Goal: Transaction & Acquisition: Download file/media

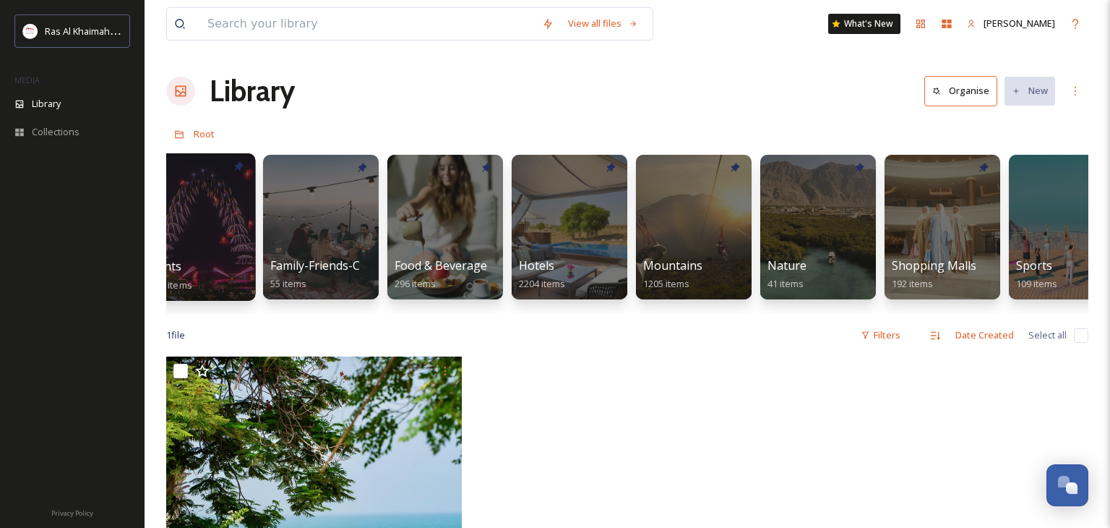
scroll to position [0, 541]
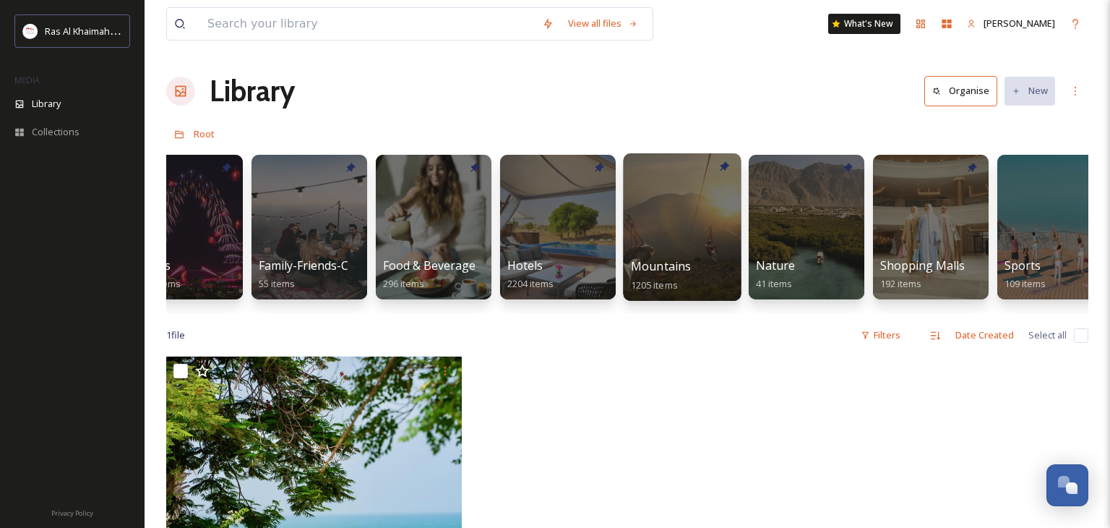
click at [698, 230] on div at bounding box center [682, 226] width 118 height 147
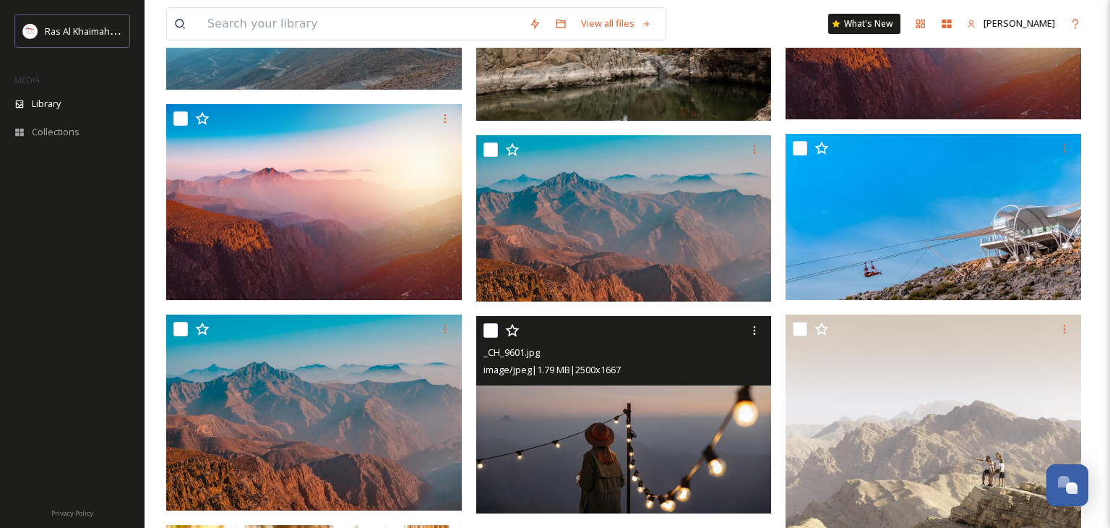
scroll to position [425, 0]
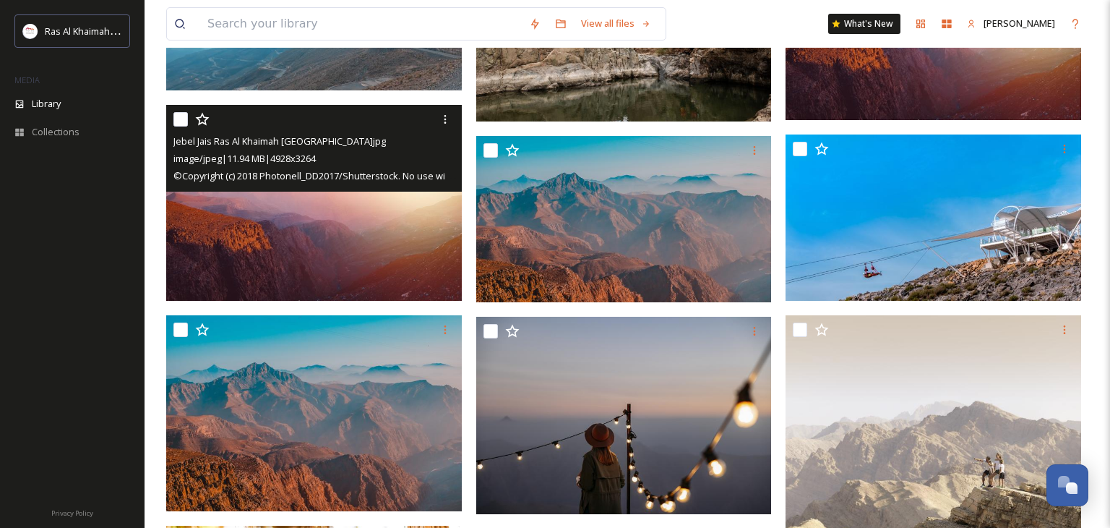
click at [386, 267] on img at bounding box center [314, 203] width 296 height 196
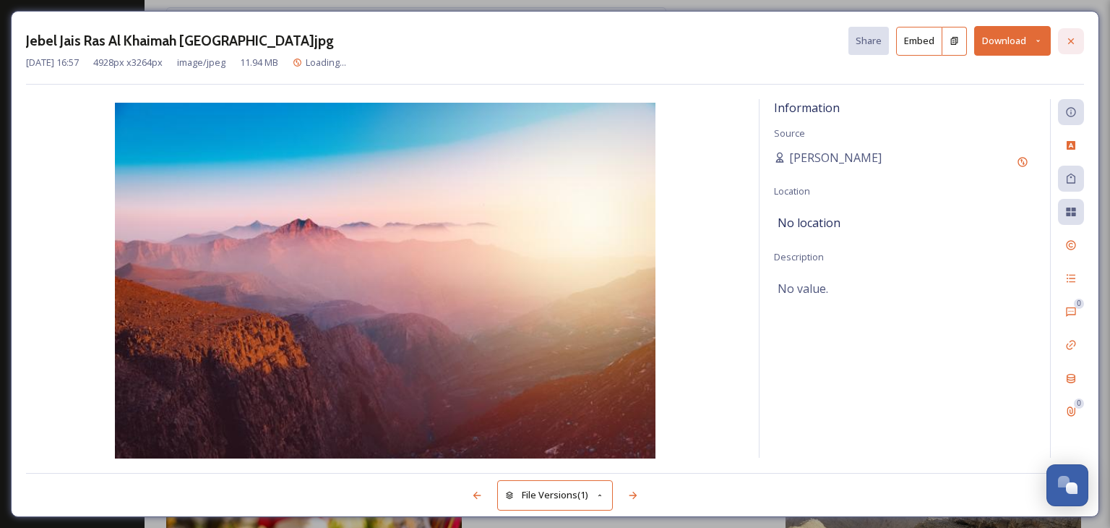
click at [1072, 35] on icon at bounding box center [1072, 41] width 12 height 12
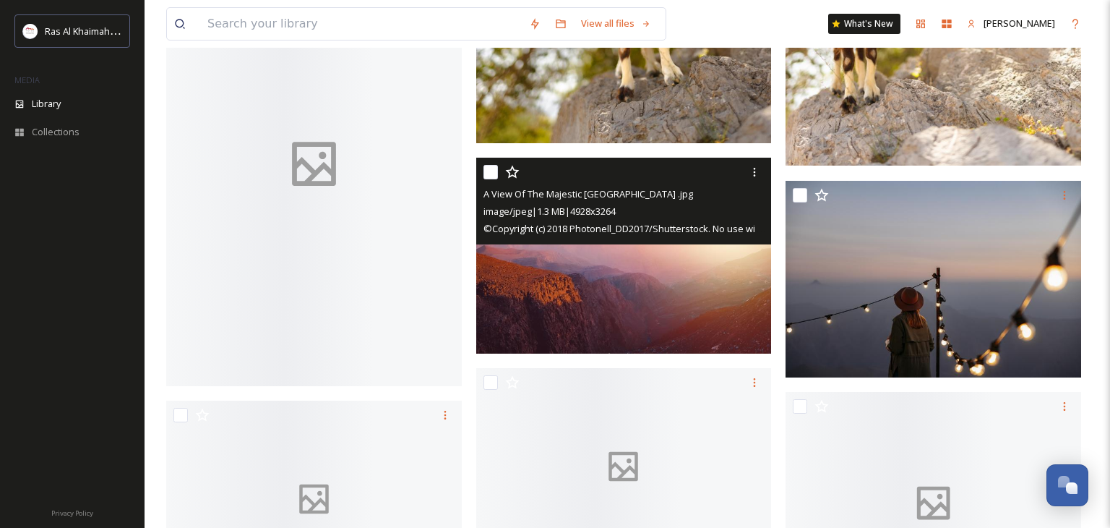
scroll to position [1677, 0]
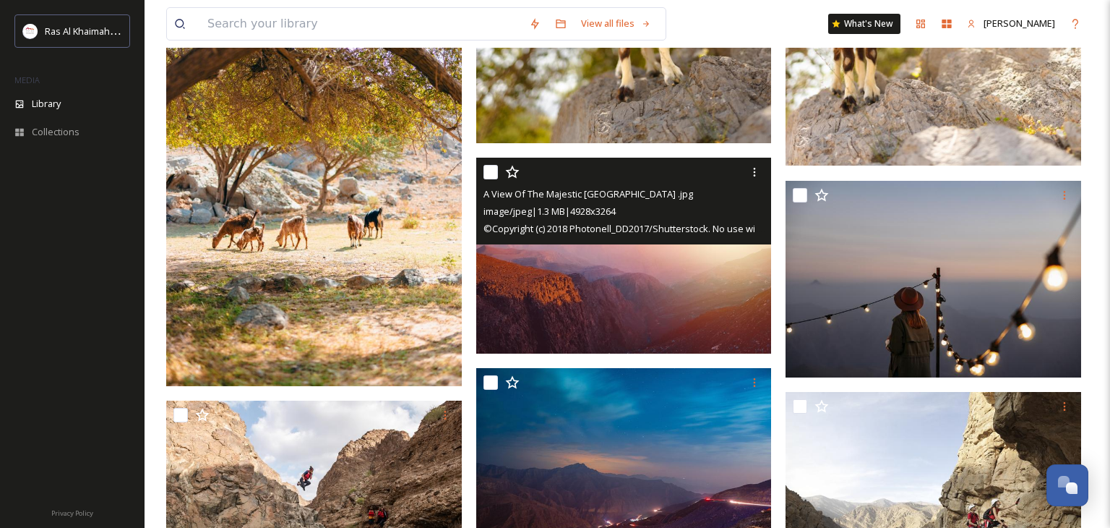
click at [710, 306] on img at bounding box center [624, 256] width 296 height 196
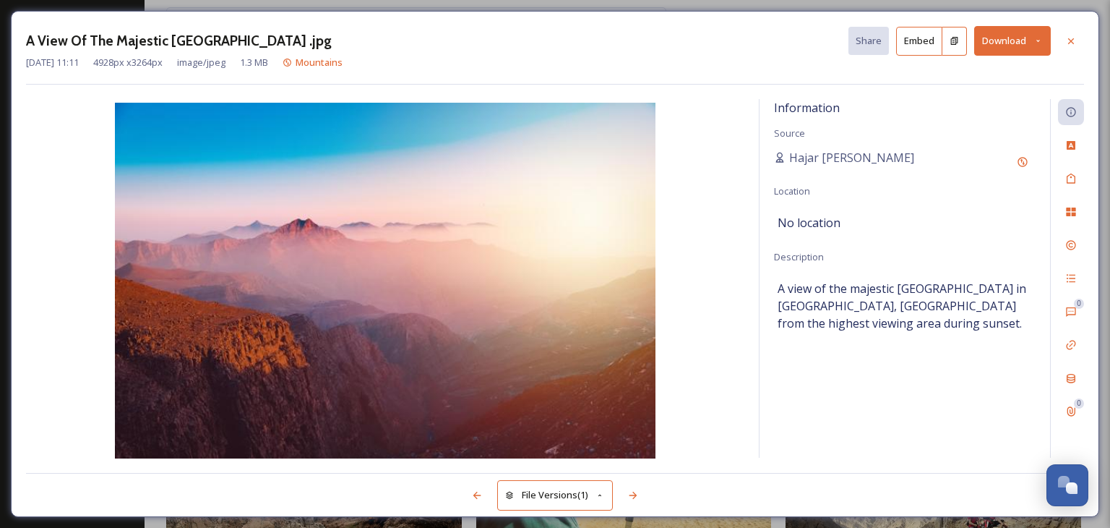
click at [1040, 44] on icon at bounding box center [1038, 40] width 9 height 9
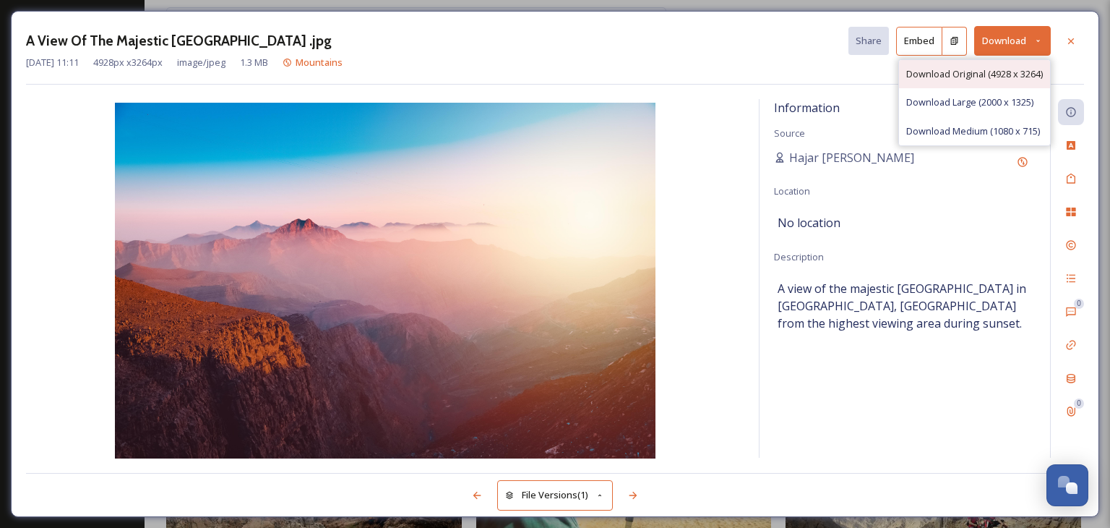
click at [1016, 68] on span "Download Original (4928 x 3264)" at bounding box center [975, 74] width 137 height 14
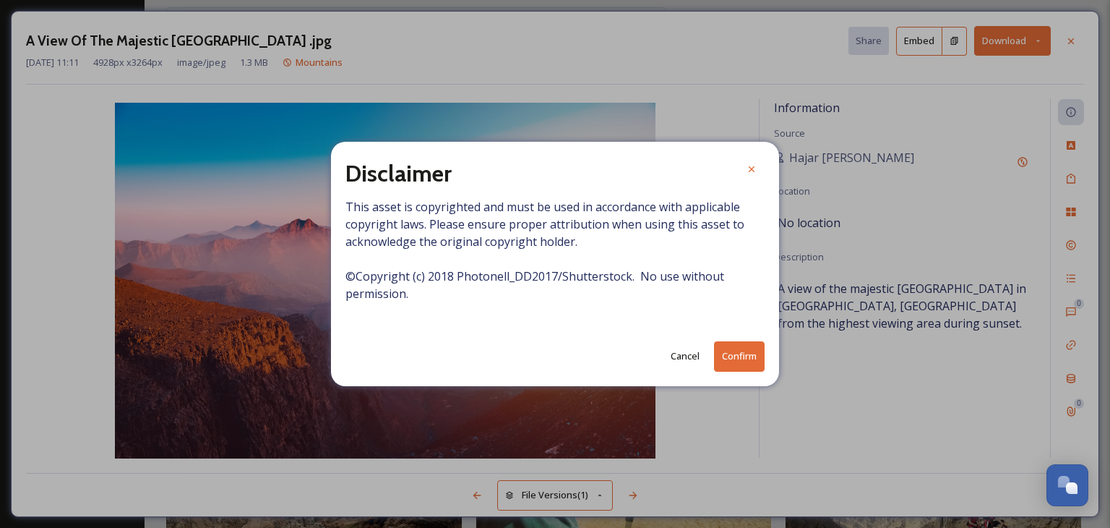
click at [753, 341] on button "Confirm" at bounding box center [739, 356] width 51 height 30
